Goal: Transaction & Acquisition: Download file/media

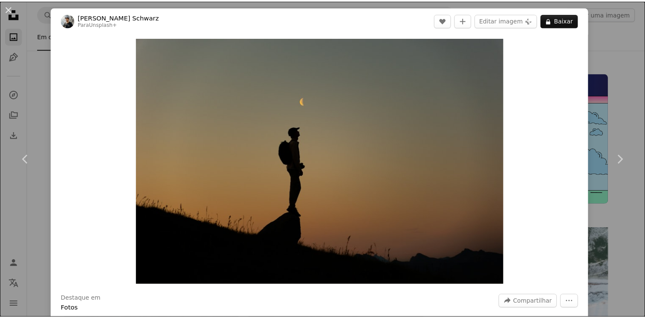
scroll to position [298, 0]
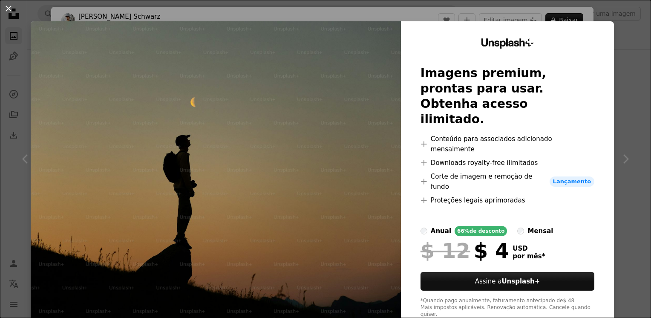
click at [12, 5] on button "An X shape" at bounding box center [8, 8] width 10 height 10
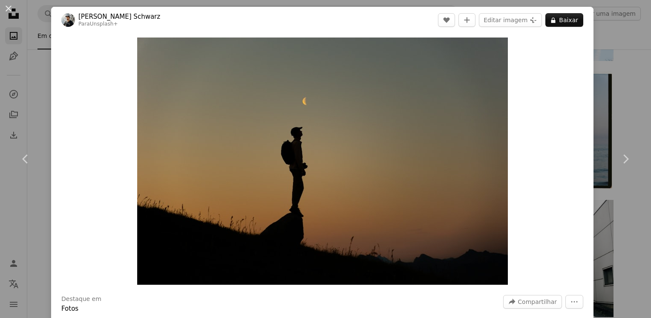
click at [614, 70] on div "An X shape Chevron left Chevron right [PERSON_NAME] Schwarz Para Unsplash+ A he…" at bounding box center [325, 159] width 651 height 318
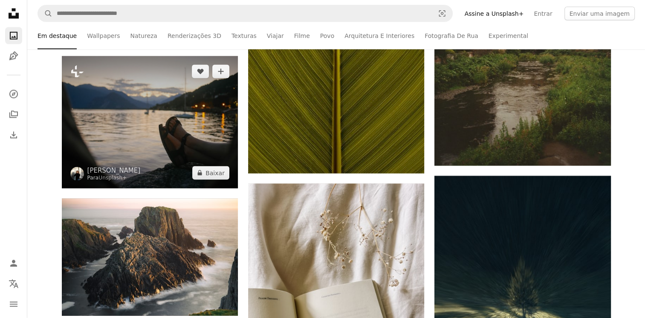
scroll to position [1790, 0]
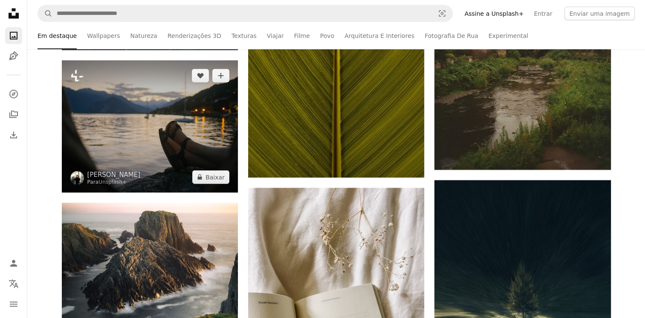
click at [205, 119] on img at bounding box center [150, 127] width 176 height 132
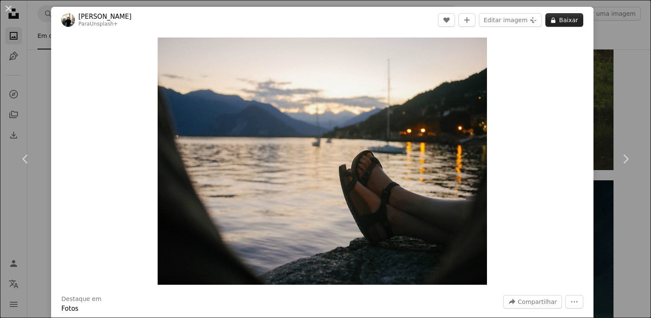
click at [565, 23] on button "A lock Baixar" at bounding box center [565, 20] width 38 height 14
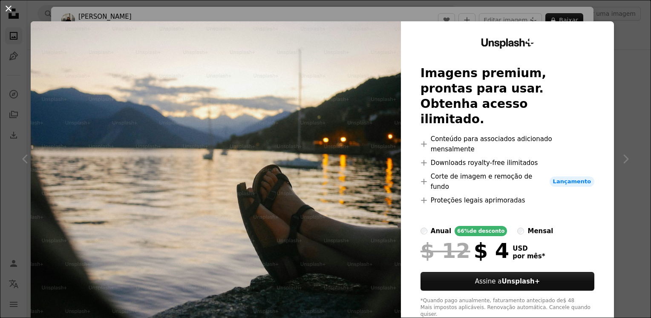
click at [5, 10] on button "An X shape" at bounding box center [8, 8] width 10 height 10
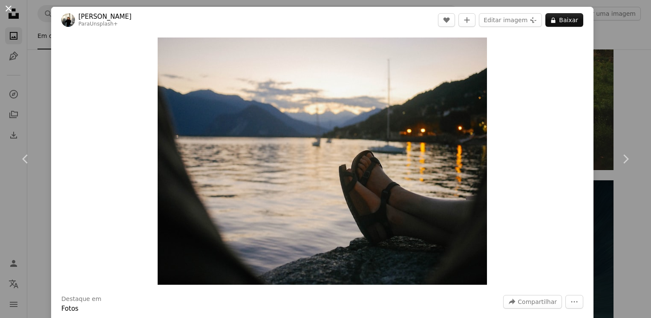
click at [8, 8] on button "An X shape" at bounding box center [8, 8] width 10 height 10
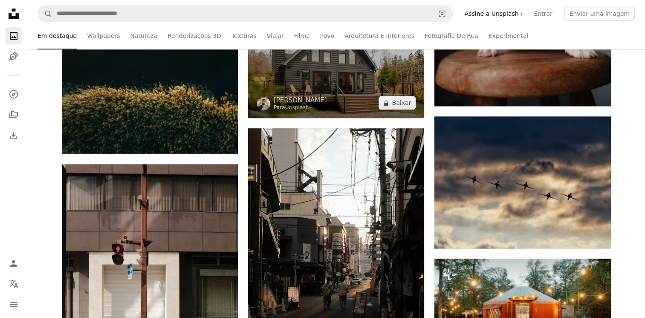
scroll to position [6947, 0]
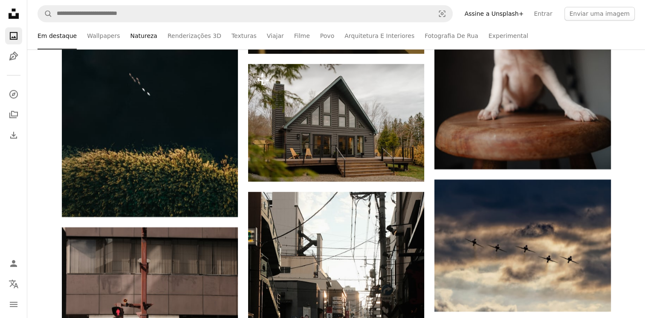
click at [134, 40] on link "Natureza" at bounding box center [143, 35] width 27 height 27
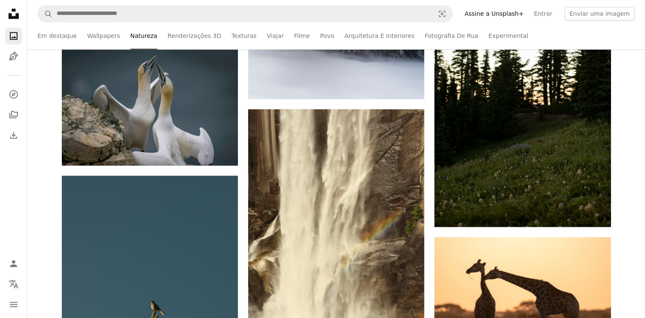
scroll to position [1065, 0]
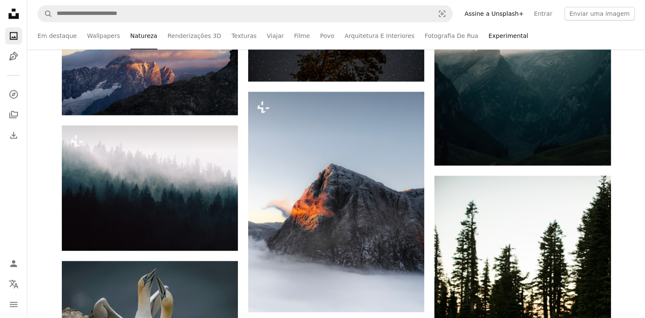
click at [488, 35] on link "Experimental" at bounding box center [508, 35] width 40 height 27
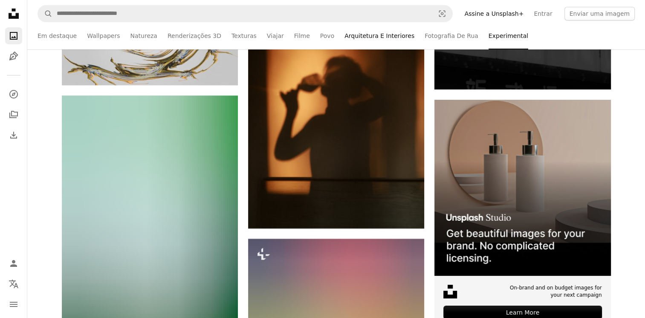
scroll to position [3239, 0]
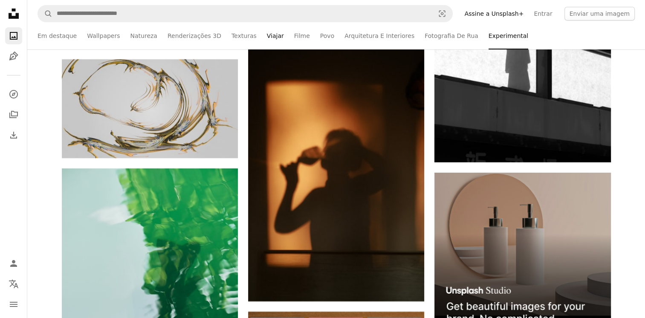
click at [267, 37] on link "Viajar" at bounding box center [275, 35] width 17 height 27
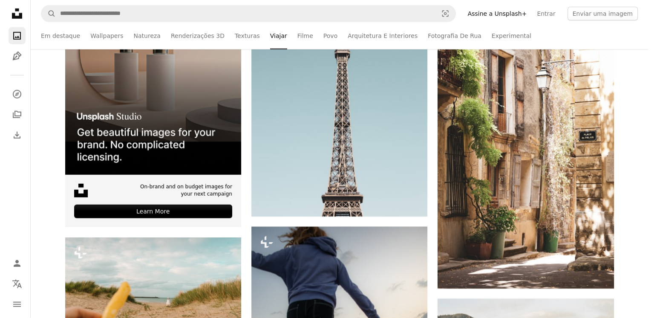
scroll to position [2728, 0]
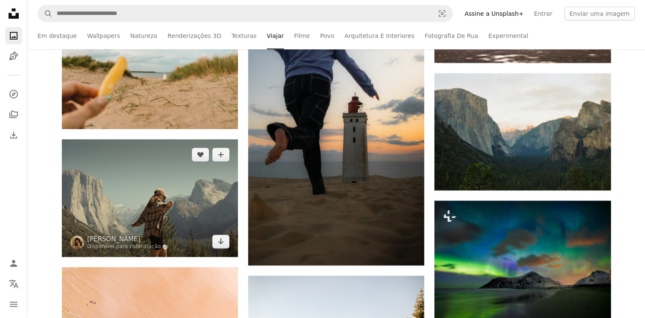
click at [133, 164] on img at bounding box center [150, 198] width 176 height 118
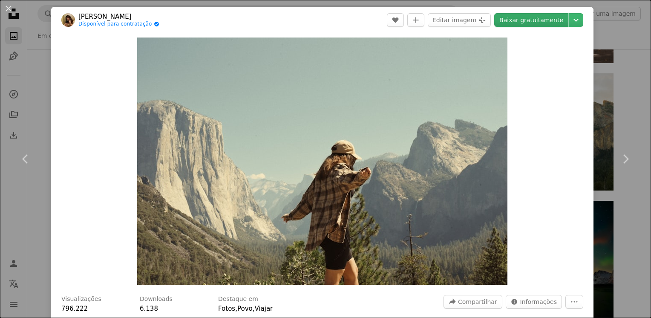
click at [514, 23] on link "Baixar gratuitamente" at bounding box center [531, 20] width 74 height 14
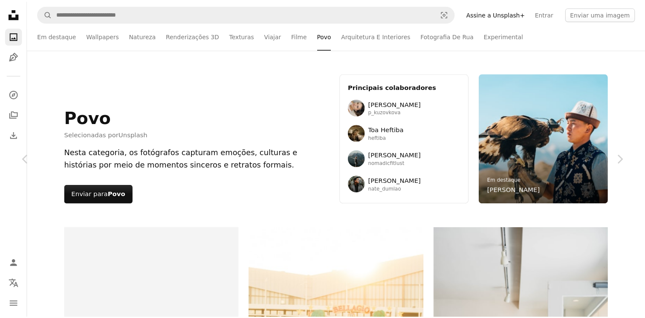
scroll to position [8098, 0]
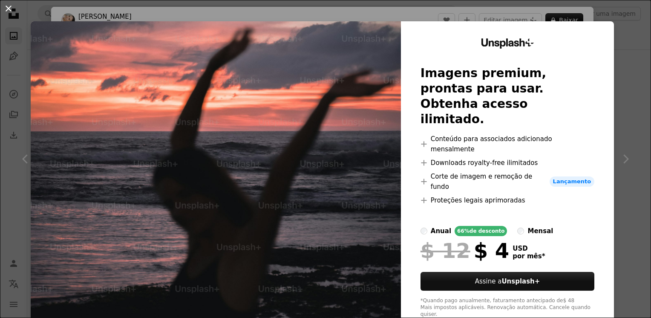
click at [8, 12] on button "An X shape" at bounding box center [8, 8] width 10 height 10
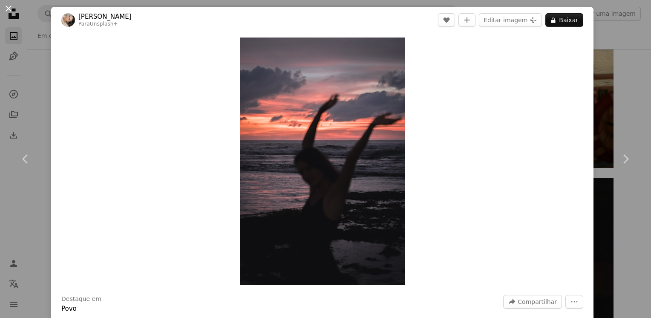
click at [8, 7] on button "An X shape" at bounding box center [8, 8] width 10 height 10
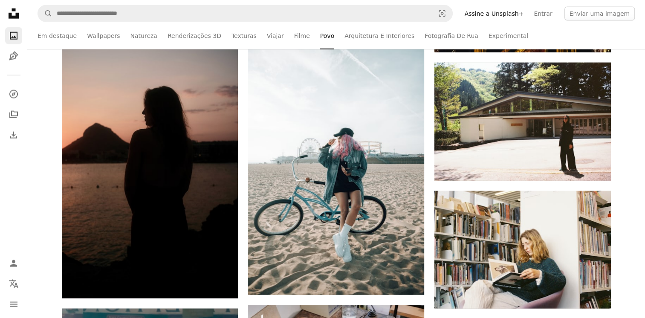
scroll to position [8439, 0]
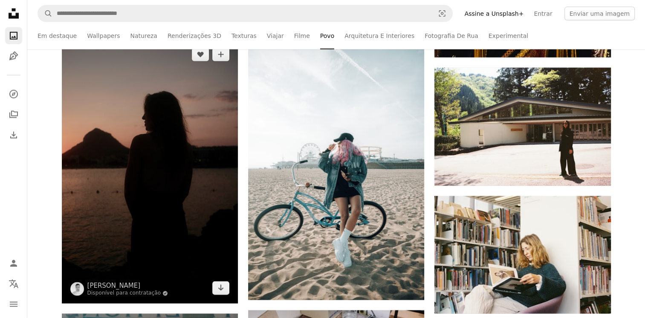
click at [185, 104] on img at bounding box center [150, 171] width 176 height 264
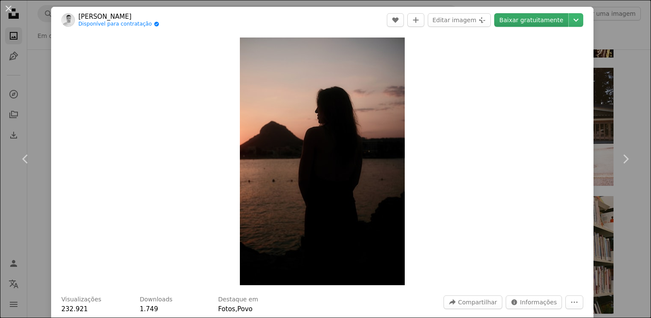
click at [550, 16] on link "Baixar gratuitamente" at bounding box center [531, 20] width 74 height 14
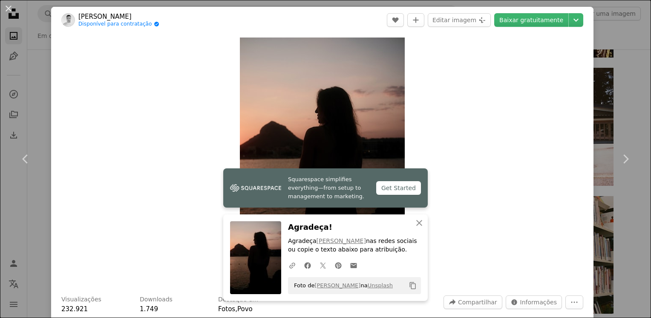
click at [445, 102] on div "Zoom in" at bounding box center [322, 161] width 543 height 256
click at [7, 8] on button "An X shape" at bounding box center [8, 8] width 10 height 10
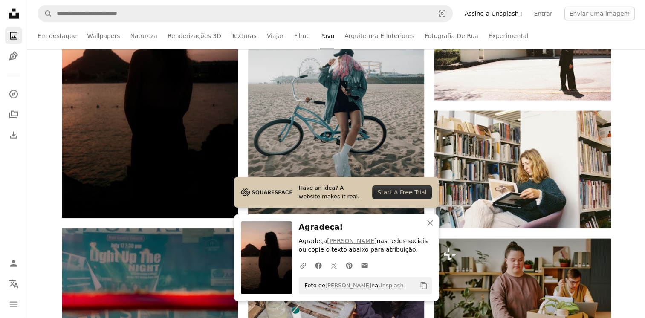
scroll to position [8609, 0]
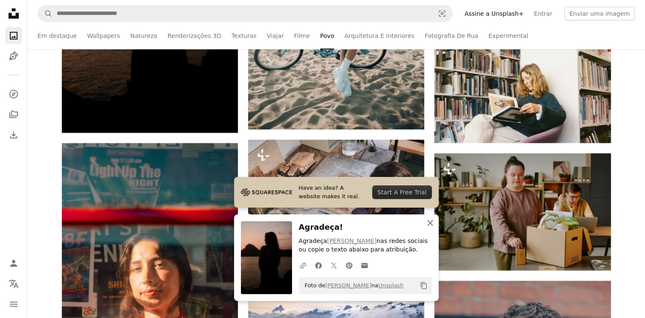
click at [429, 225] on icon "An X shape" at bounding box center [430, 223] width 10 height 10
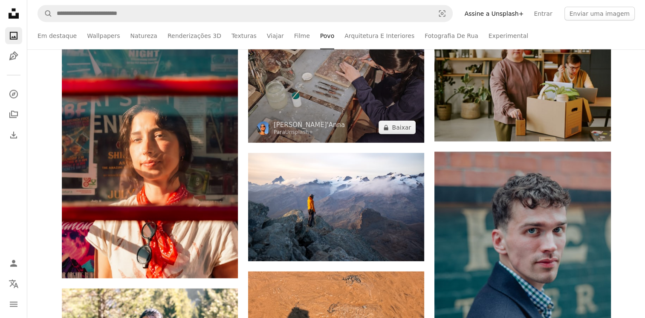
scroll to position [8822, 0]
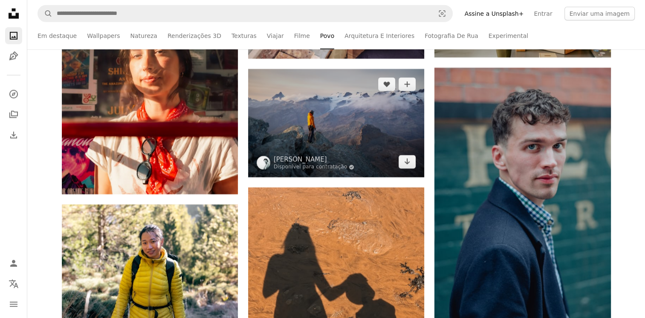
click at [332, 142] on img at bounding box center [336, 123] width 176 height 108
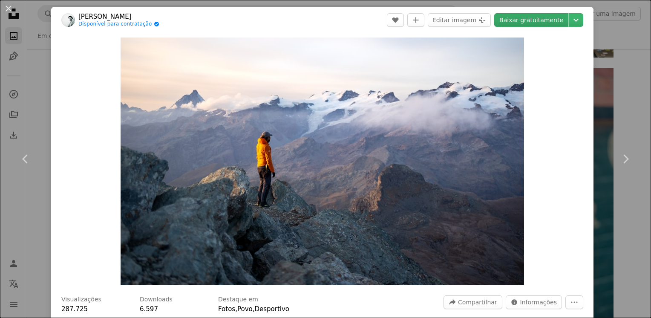
click at [522, 18] on link "Baixar gratuitamente" at bounding box center [531, 20] width 74 height 14
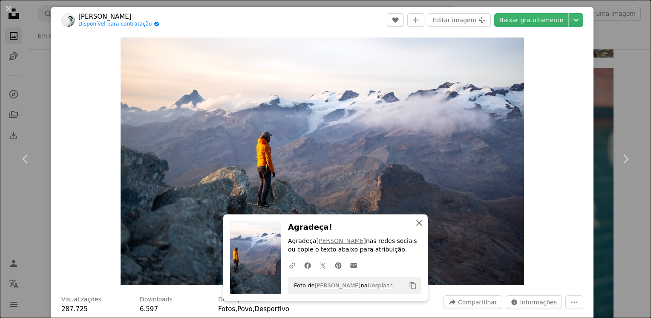
click at [416, 221] on icon "An X shape" at bounding box center [419, 223] width 10 height 10
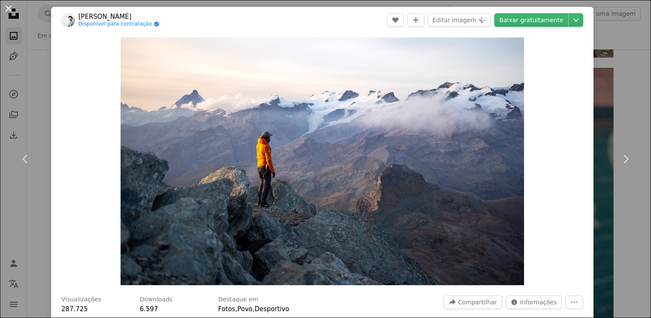
click at [8, 9] on button "An X shape" at bounding box center [8, 8] width 10 height 10
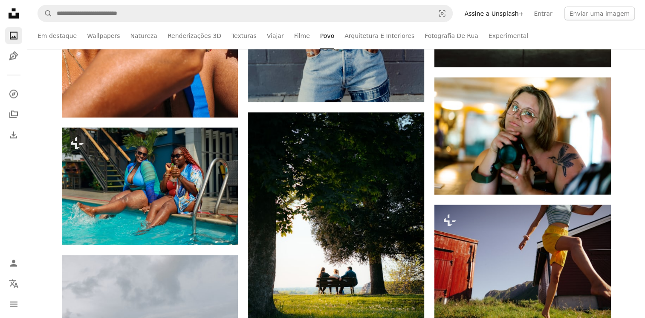
scroll to position [14619, 0]
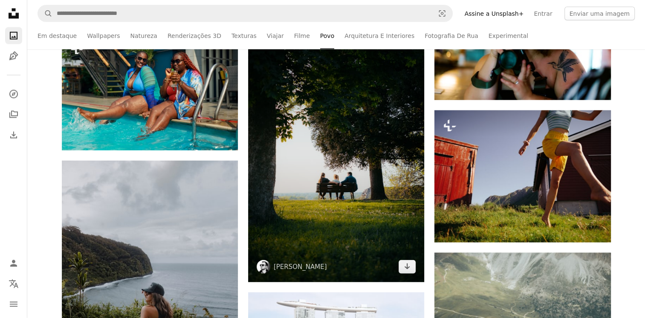
click at [324, 147] on img at bounding box center [336, 150] width 176 height 264
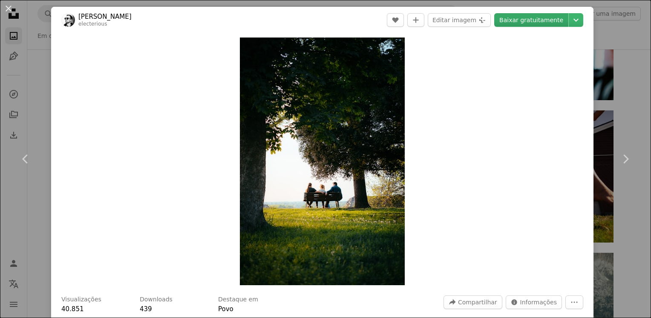
click at [514, 23] on link "Baixar gratuitamente" at bounding box center [531, 20] width 74 height 14
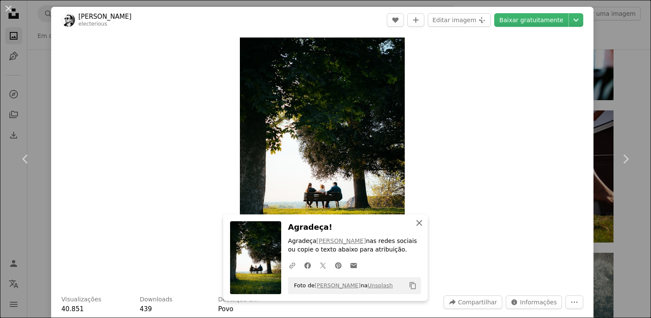
click at [417, 223] on icon "An X shape" at bounding box center [419, 223] width 10 height 10
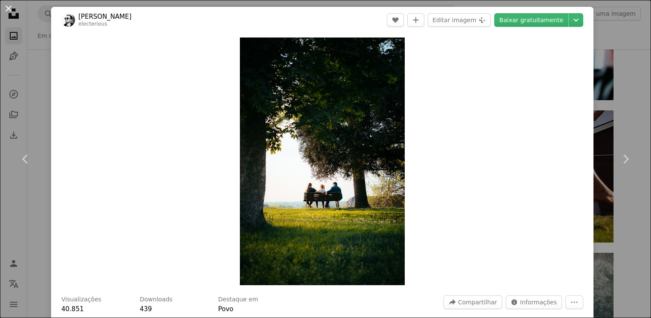
click at [8, 9] on button "An X shape" at bounding box center [8, 8] width 10 height 10
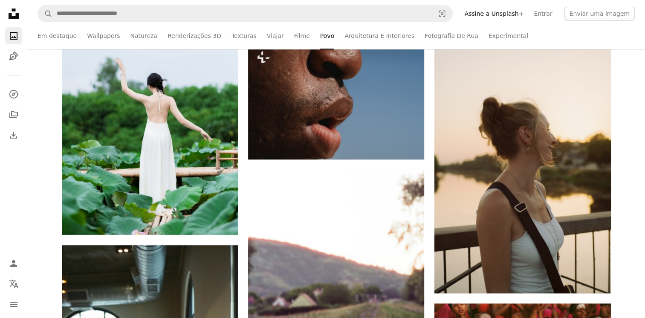
scroll to position [16153, 0]
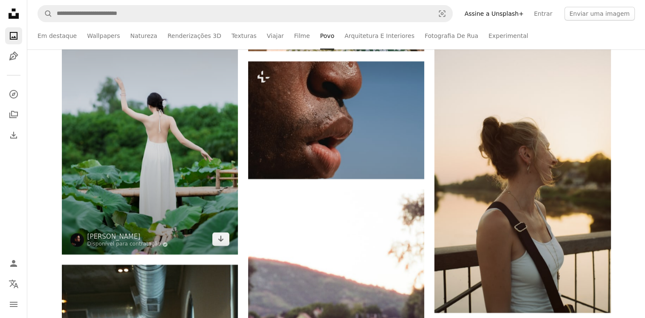
click at [154, 126] on img at bounding box center [150, 122] width 176 height 264
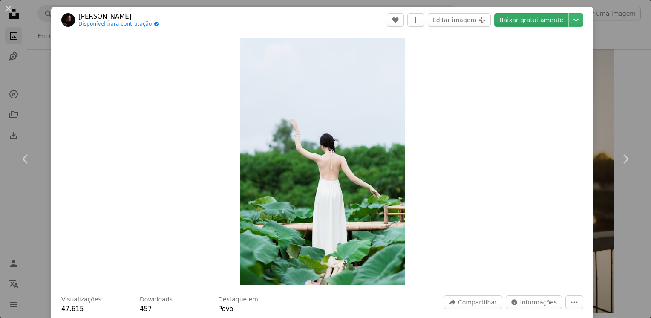
click at [543, 20] on link "Baixar gratuitamente" at bounding box center [531, 20] width 74 height 14
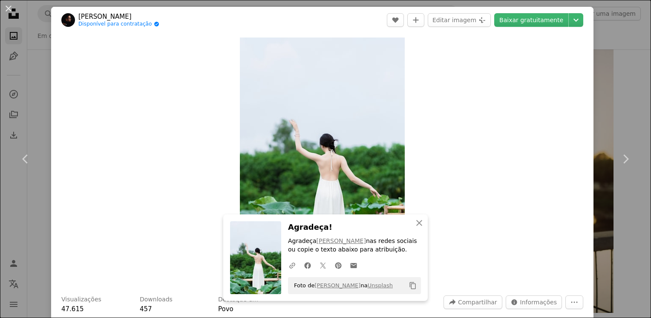
click at [439, 100] on div "Zoom in" at bounding box center [322, 161] width 543 height 256
click at [12, 4] on button "An X shape" at bounding box center [8, 8] width 10 height 10
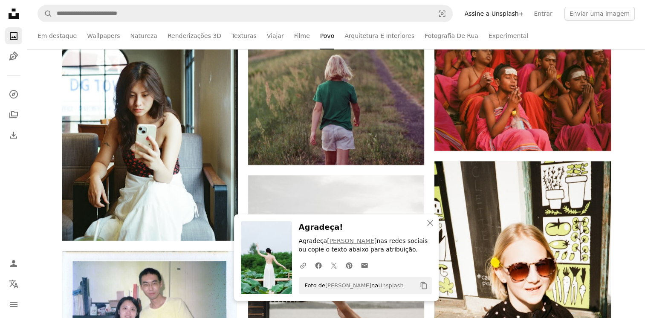
scroll to position [16366, 0]
